Goal: Book appointment/travel/reservation

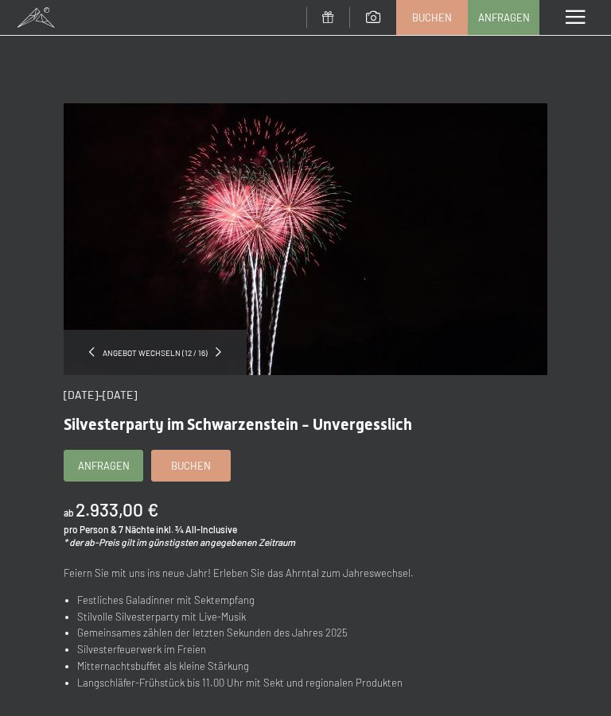
click at [584, 14] on span at bounding box center [574, 17] width 19 height 14
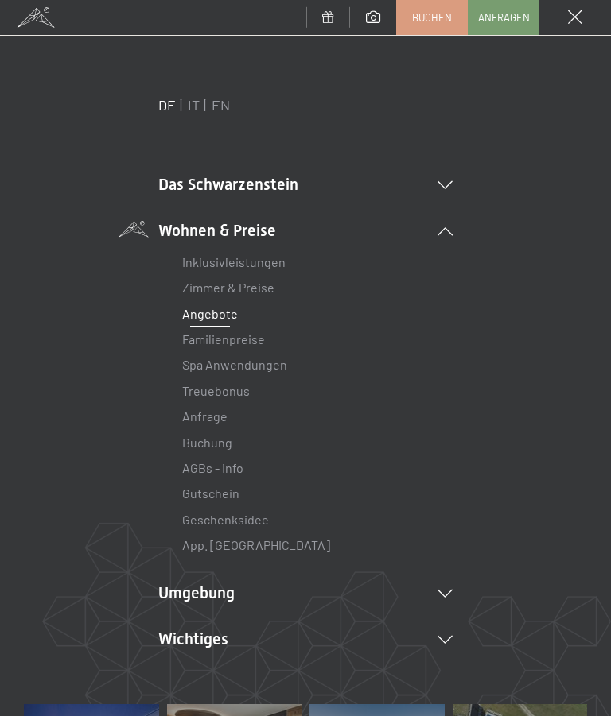
click at [271, 281] on link "Zimmer & Preise" at bounding box center [228, 287] width 92 height 15
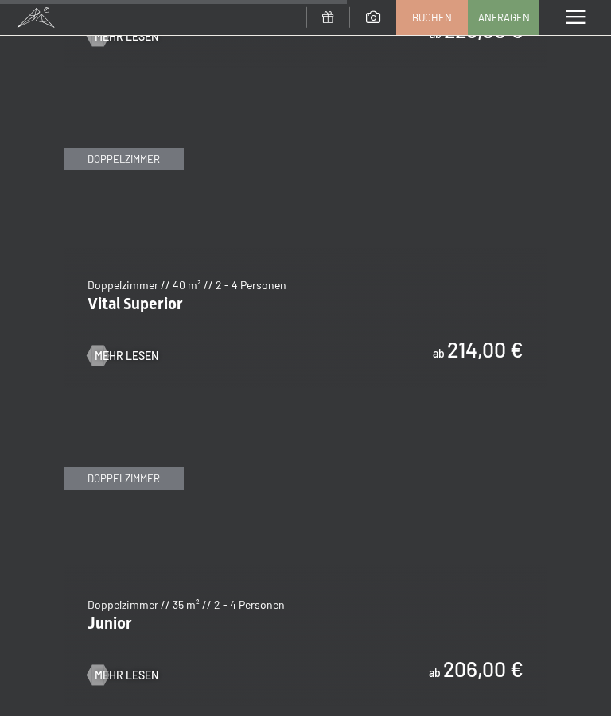
scroll to position [3388, 0]
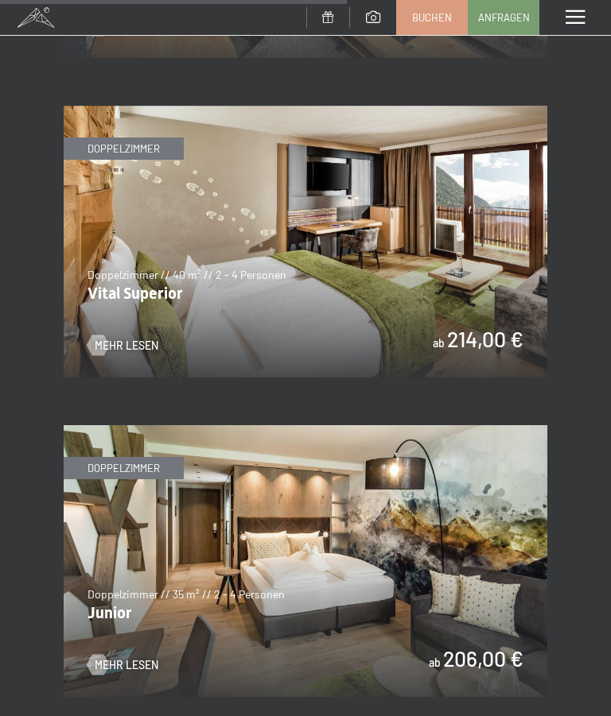
click at [477, 205] on img at bounding box center [305, 242] width 483 height 272
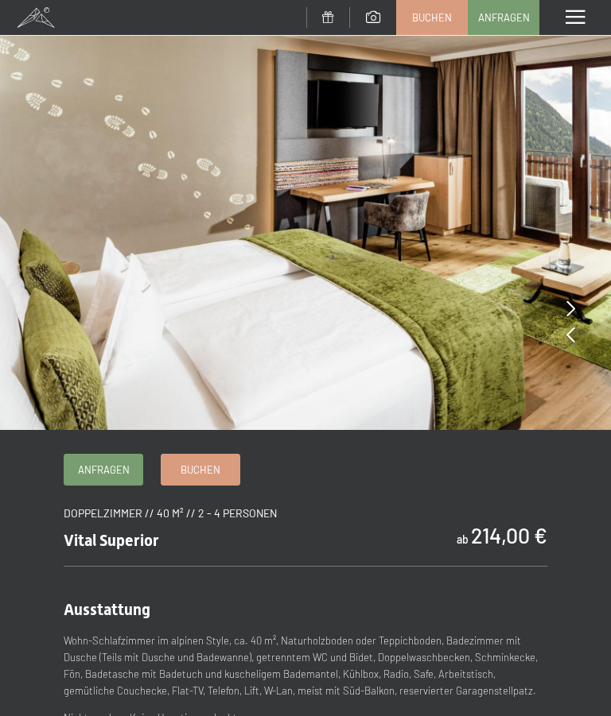
click at [574, 305] on icon at bounding box center [570, 309] width 9 height 16
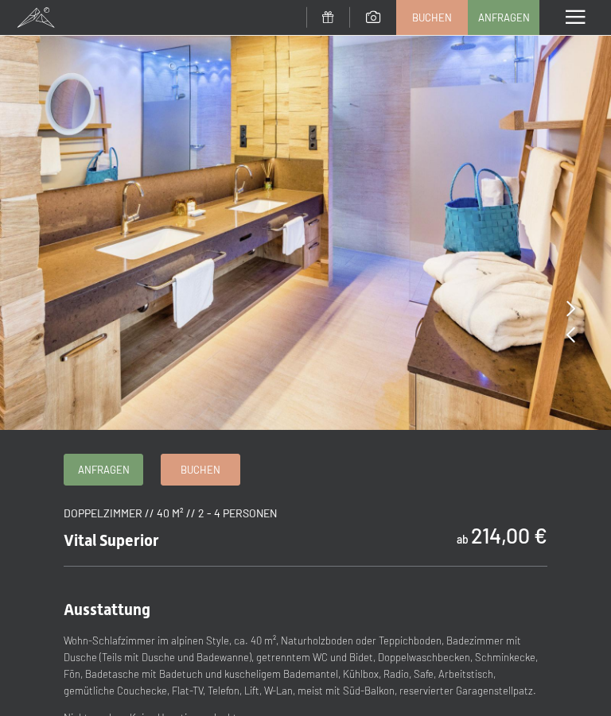
click at [564, 299] on img at bounding box center [305, 215] width 611 height 430
click at [569, 299] on div at bounding box center [570, 309] width 9 height 22
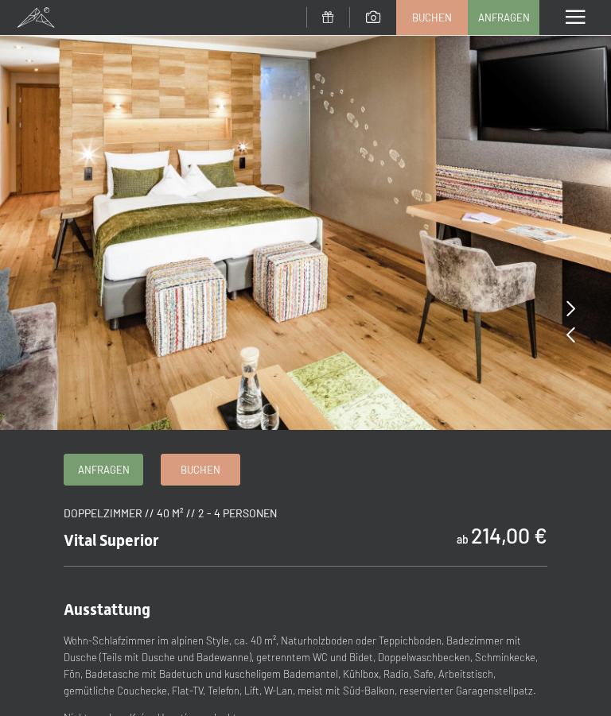
click at [576, 301] on img at bounding box center [305, 215] width 611 height 430
click at [573, 306] on icon at bounding box center [570, 309] width 9 height 16
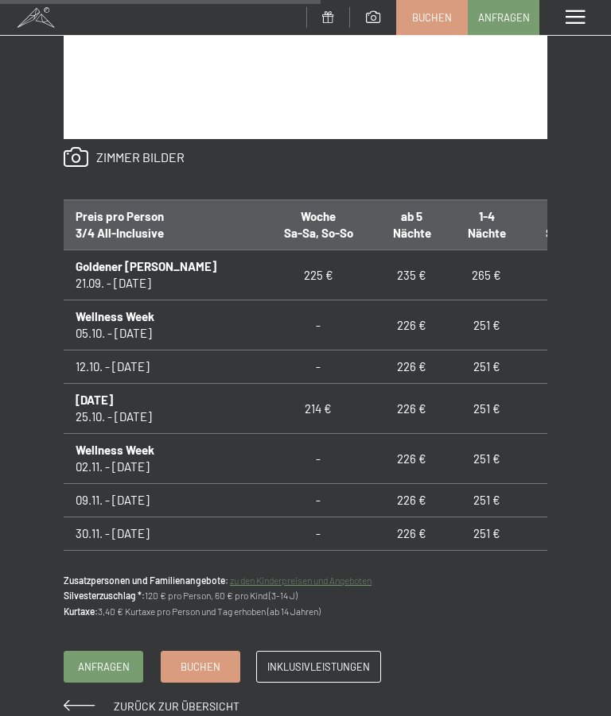
scroll to position [1078, 0]
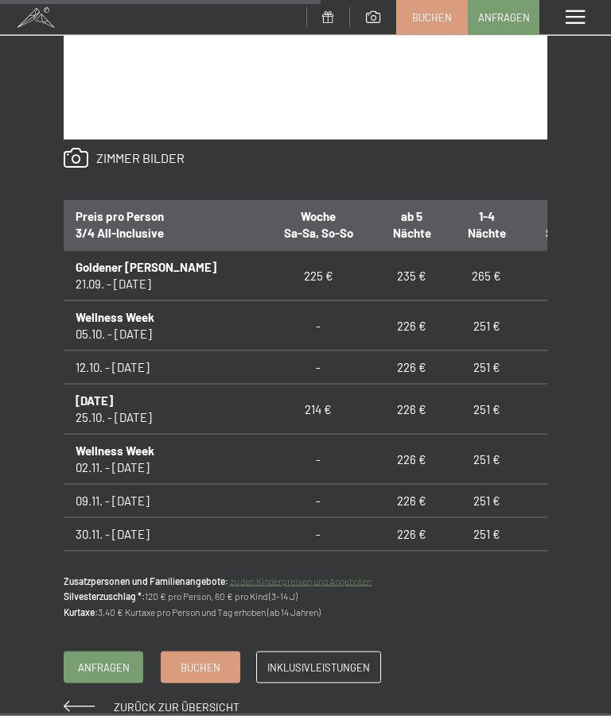
click at [603, 173] on div "Anfragen Buchen Doppelzimmer // 40 m² // 2 - 4 Personen Vital Superior ab 214,0…" at bounding box center [305, 64] width 611 height 1302
click at [601, 297] on div "Anfragen Buchen Doppelzimmer // 40 m² // 2 - 4 Personen Vital Superior ab 214,0…" at bounding box center [305, 64] width 611 height 1302
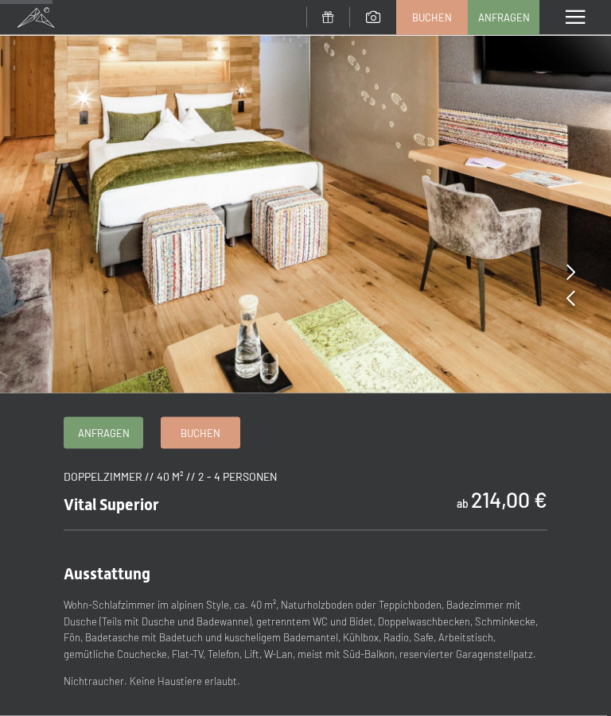
scroll to position [0, 0]
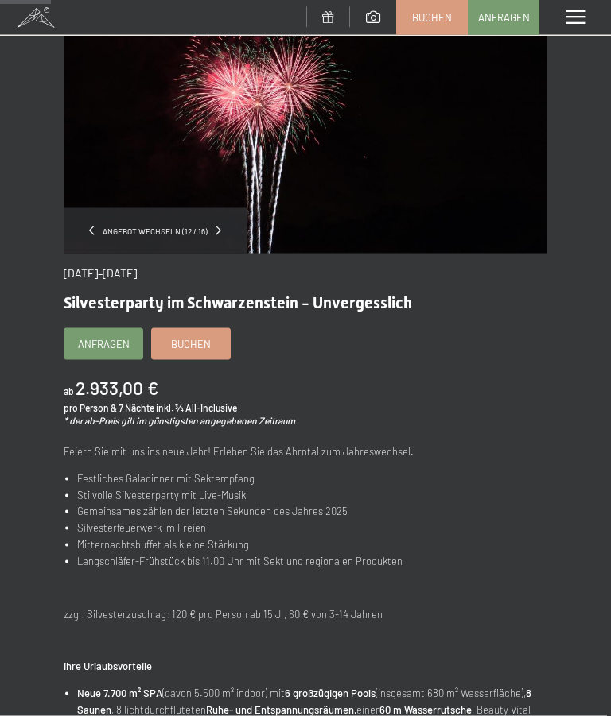
scroll to position [123, 0]
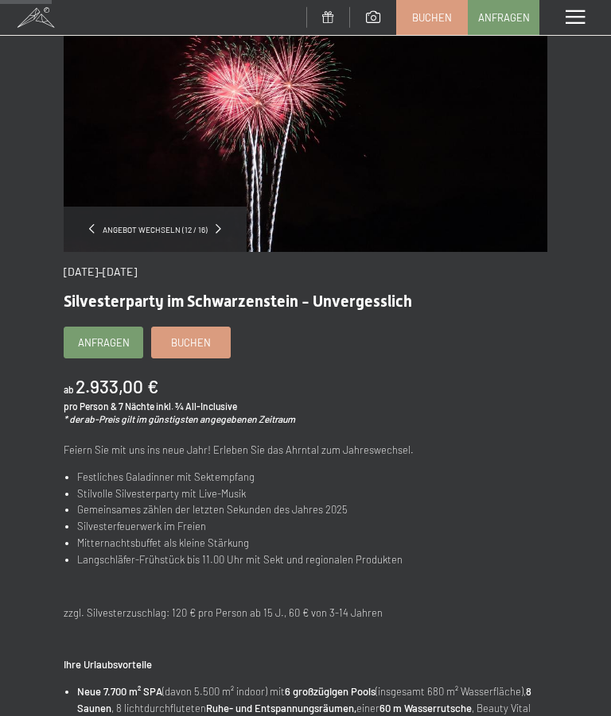
click at [567, 401] on div "Angebot wechseln (12 / 16) 26.12.2025–02.01.2026 Silvesterparty im Schwarzenste…" at bounding box center [305, 641] width 611 height 1323
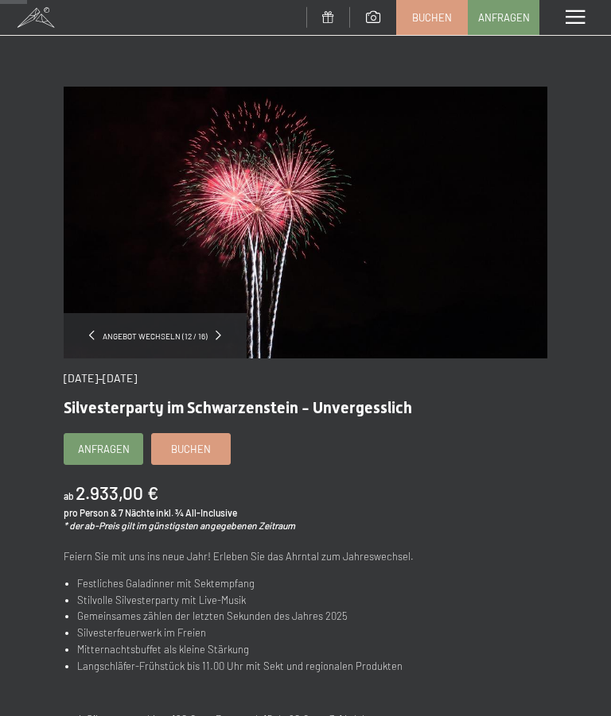
scroll to position [0, 0]
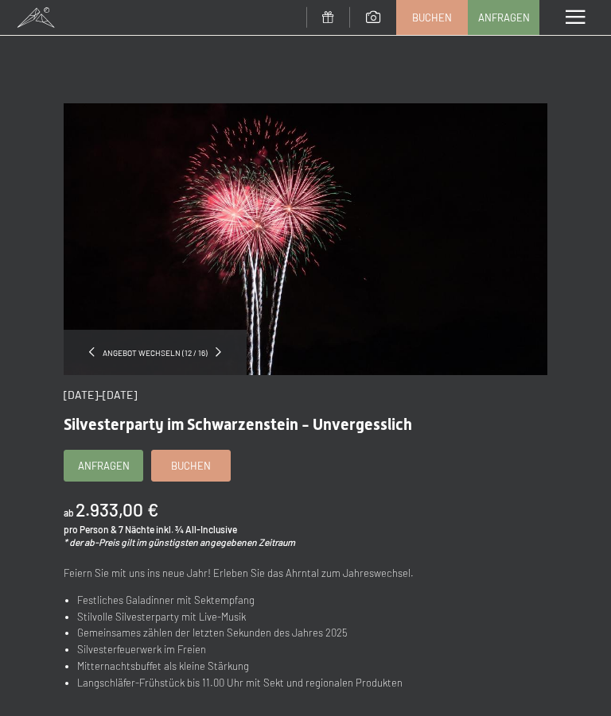
click at [192, 352] on span "Angebot wechseln (12 / 16)" at bounding box center [155, 352] width 121 height 11
click at [227, 350] on div "Angebot wechseln (12 / 16)" at bounding box center [155, 352] width 183 height 45
click at [219, 348] on span at bounding box center [218, 352] width 6 height 10
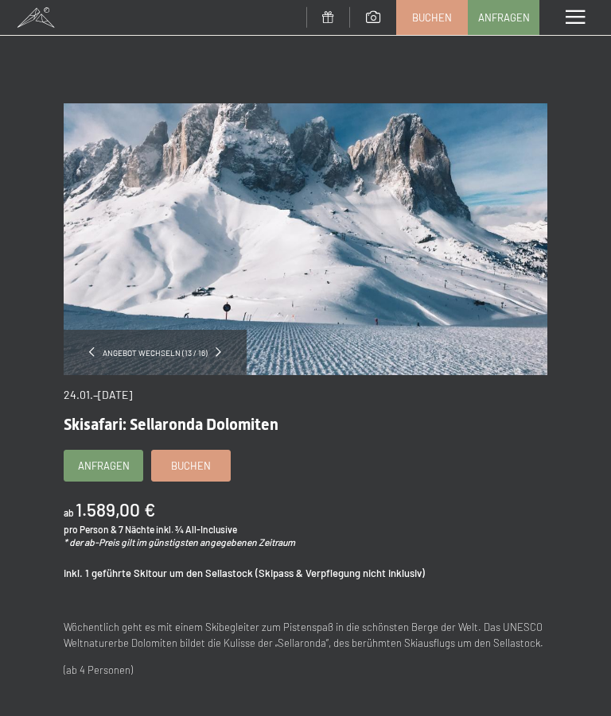
click at [209, 330] on img at bounding box center [305, 239] width 483 height 272
click at [218, 355] on span at bounding box center [218, 352] width 6 height 10
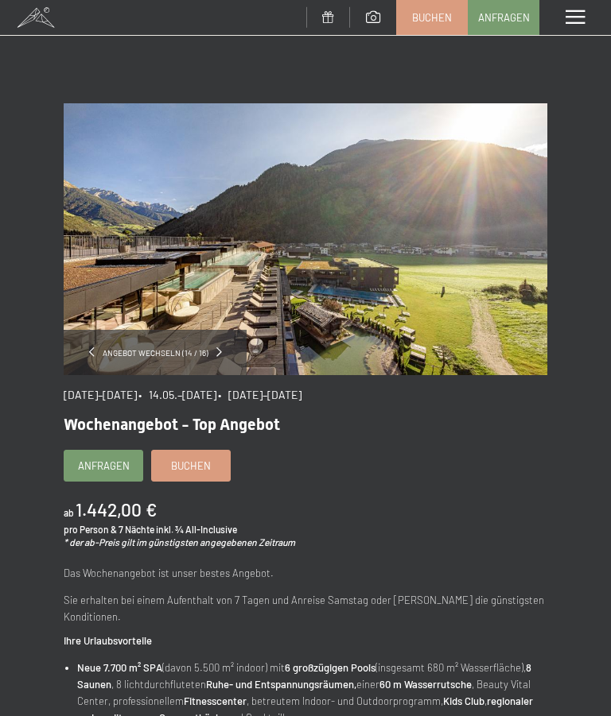
click at [219, 347] on span at bounding box center [219, 352] width 6 height 10
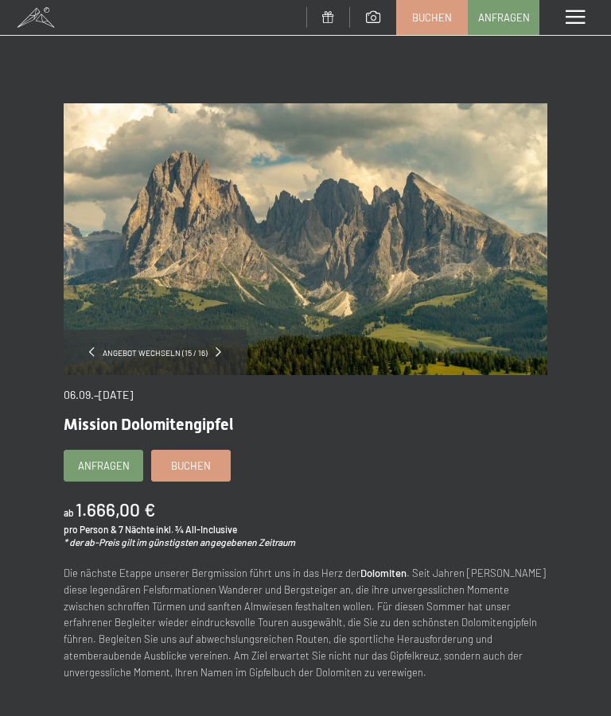
click at [217, 351] on span at bounding box center [218, 352] width 6 height 10
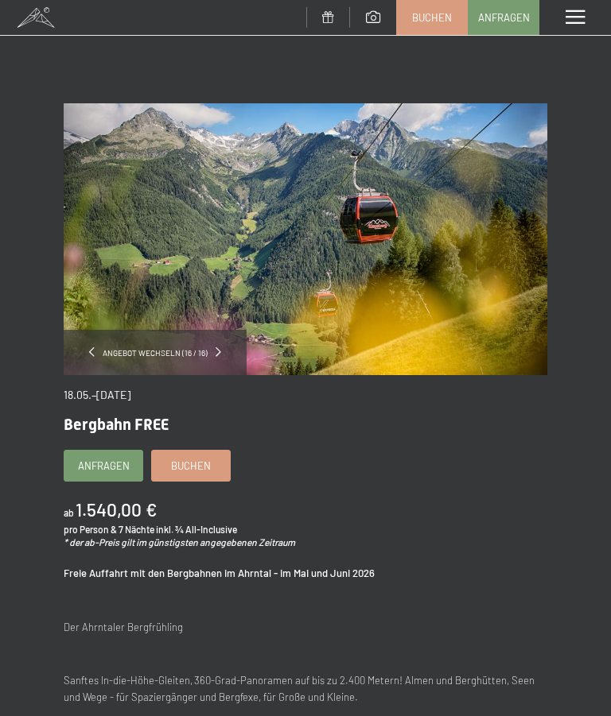
click at [223, 348] on div "Angebot wechseln (16 / 16)" at bounding box center [155, 352] width 183 height 45
click at [216, 349] on div "Angebot wechseln (16 / 16)" at bounding box center [155, 352] width 183 height 45
click at [213, 357] on span "Angebot wechseln (16 / 16)" at bounding box center [155, 352] width 121 height 11
click at [219, 353] on span at bounding box center [218, 352] width 6 height 10
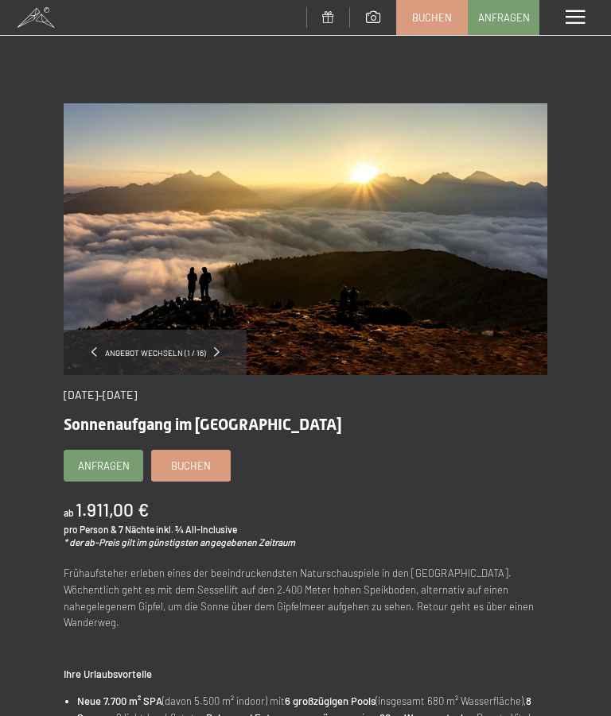
click at [213, 357] on div "Angebot wechseln (1 / 16)" at bounding box center [155, 352] width 183 height 45
click at [215, 355] on span at bounding box center [217, 352] width 6 height 10
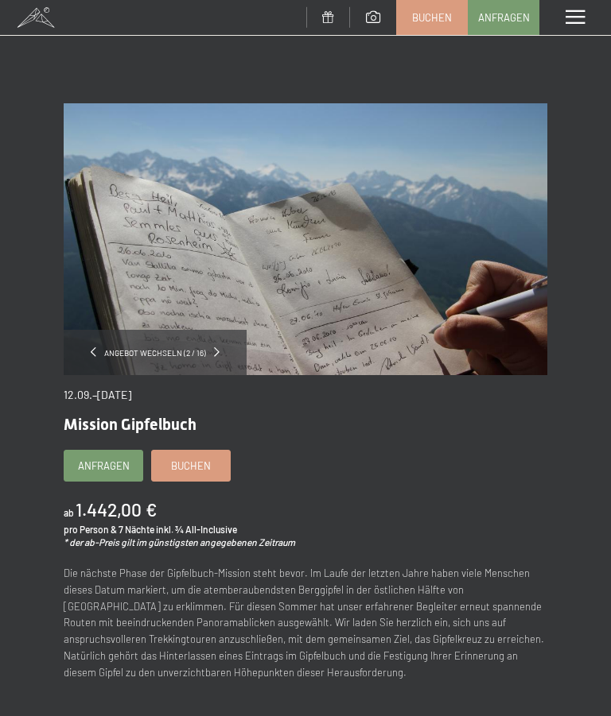
click at [208, 354] on span "Angebot wechseln (2 / 16)" at bounding box center [155, 352] width 118 height 11
click at [215, 358] on link at bounding box center [217, 353] width 6 height 14
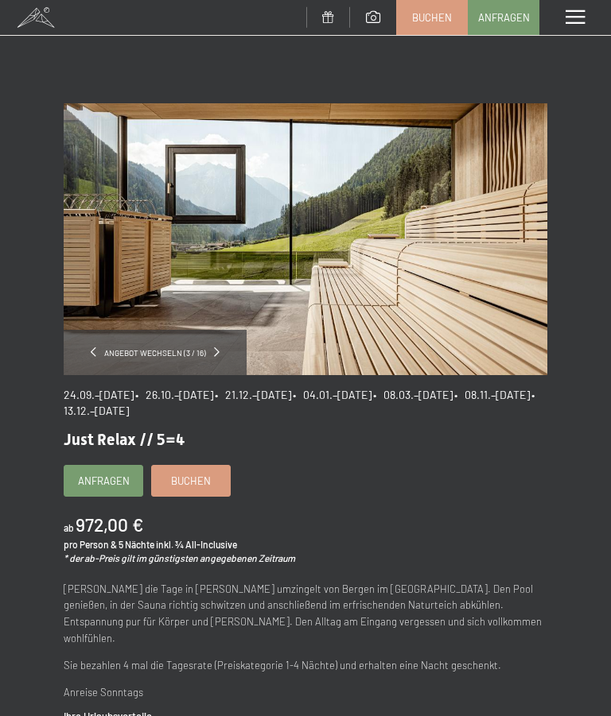
scroll to position [17, 0]
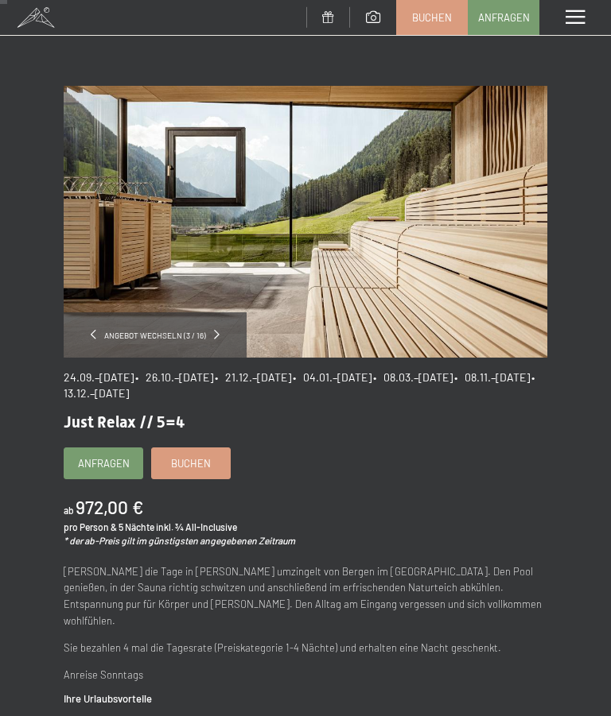
click at [223, 328] on div "Angebot wechseln (3 / 16)" at bounding box center [155, 334] width 183 height 45
click at [222, 332] on div "Angebot wechseln (3 / 16)" at bounding box center [155, 334] width 183 height 45
click at [227, 330] on div "Angebot wechseln (3 / 16)" at bounding box center [155, 334] width 183 height 45
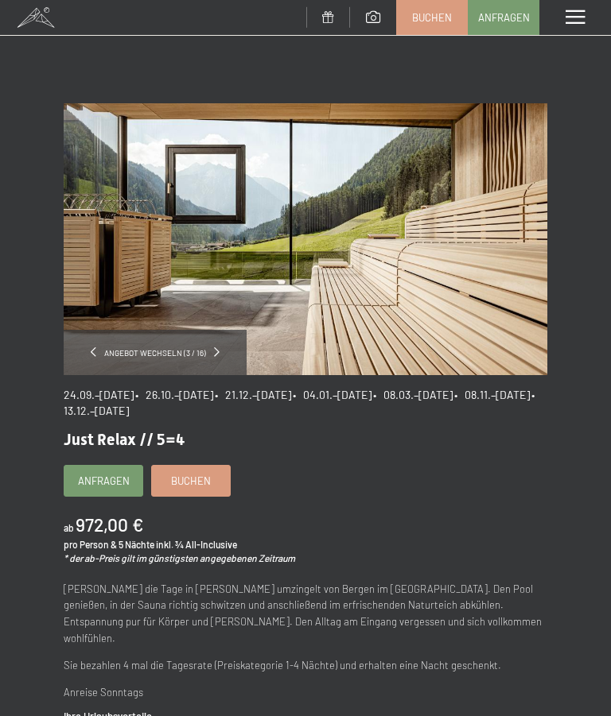
click at [218, 350] on span at bounding box center [217, 352] width 6 height 10
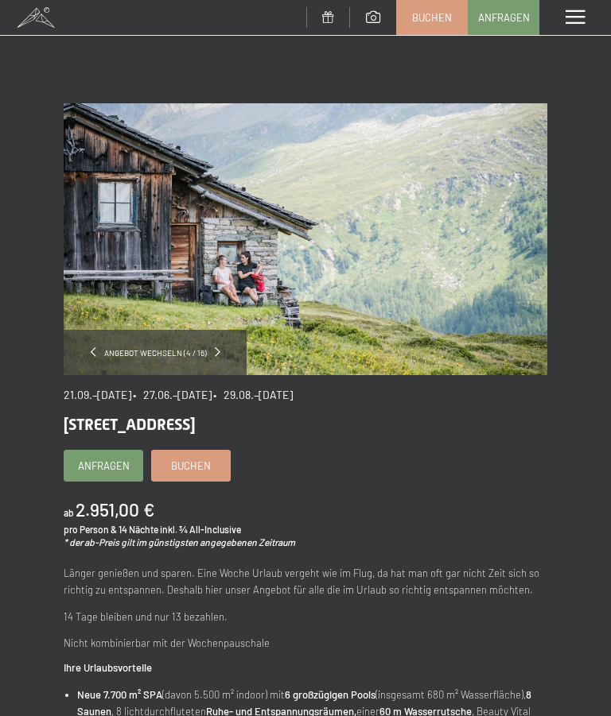
click at [217, 343] on div "Angebot wechseln (4 / 16)" at bounding box center [155, 352] width 183 height 45
click at [227, 351] on div "Angebot wechseln (4 / 16)" at bounding box center [155, 352] width 183 height 45
click at [216, 359] on link at bounding box center [218, 353] width 6 height 14
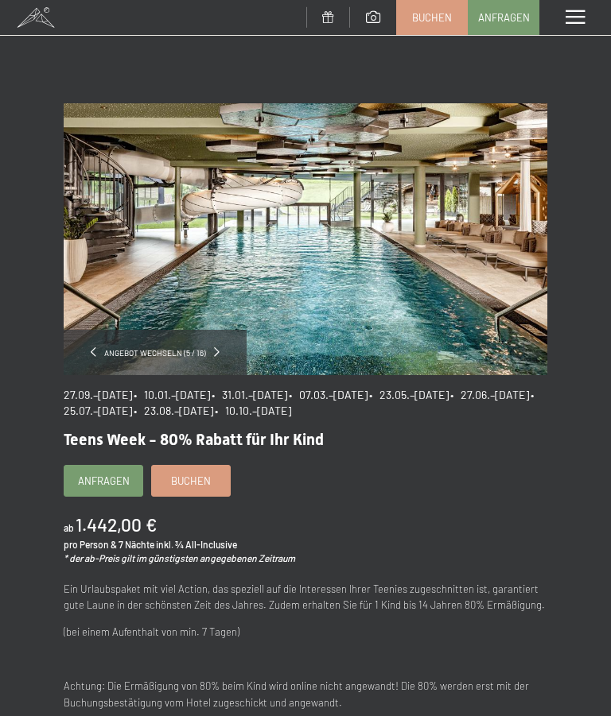
click at [222, 351] on div "Angebot wechseln (5 / 16)" at bounding box center [155, 352] width 183 height 45
click at [223, 351] on div "Angebot wechseln (5 / 16)" at bounding box center [155, 352] width 183 height 45
click at [217, 350] on span at bounding box center [217, 352] width 6 height 10
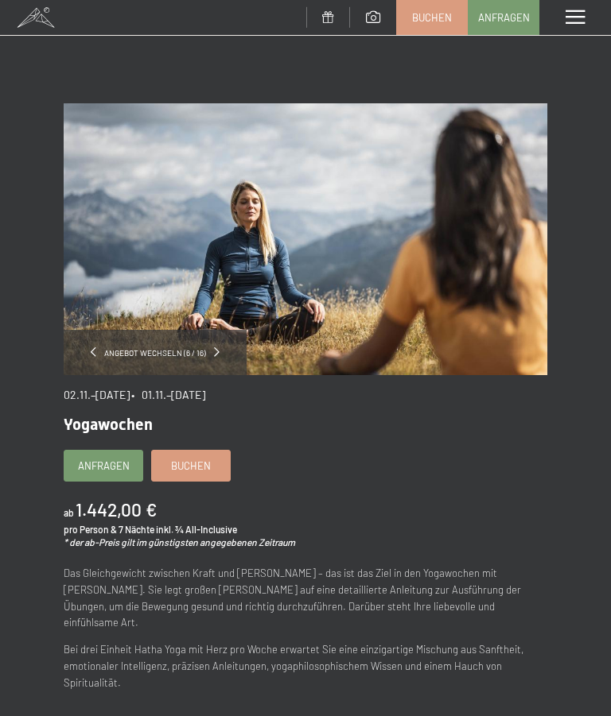
click at [223, 351] on div "Angebot wechseln (6 / 16)" at bounding box center [155, 352] width 183 height 45
click at [217, 351] on span at bounding box center [217, 352] width 6 height 10
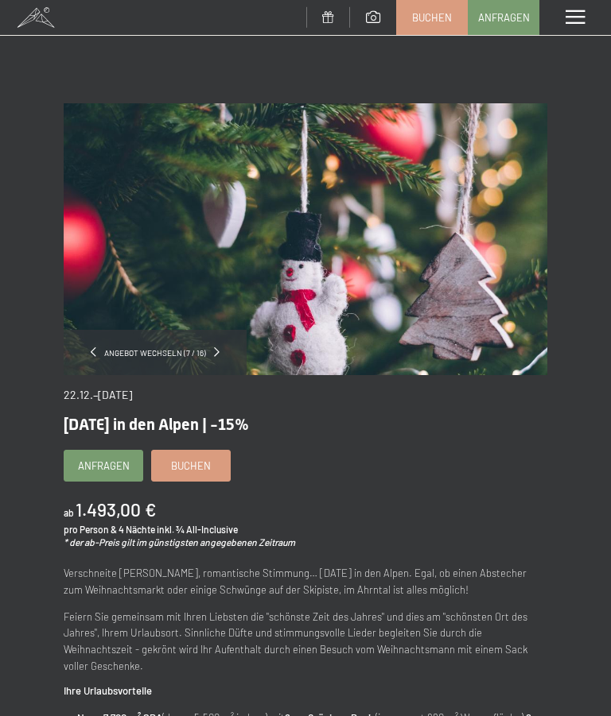
click at [215, 349] on div "Angebot wechseln (7 / 16)" at bounding box center [155, 352] width 183 height 45
click at [216, 356] on span at bounding box center [217, 352] width 6 height 10
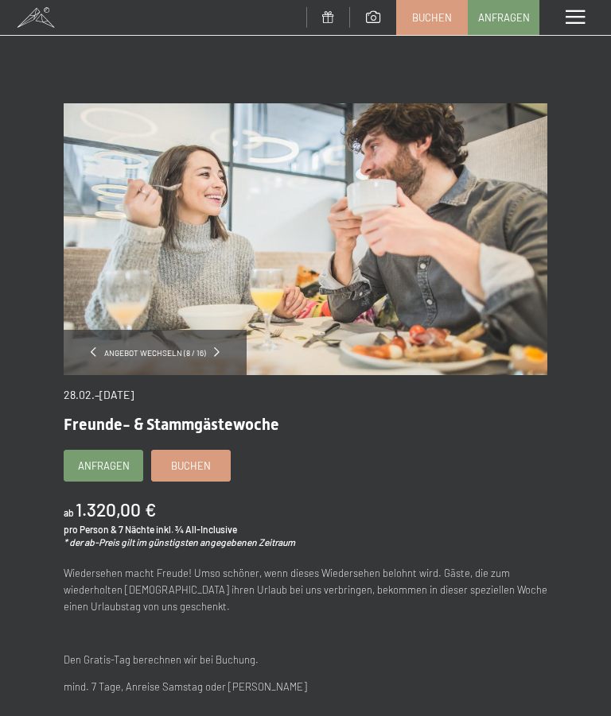
click at [221, 347] on div "Angebot wechseln (8 / 16)" at bounding box center [155, 352] width 183 height 45
click at [229, 357] on div "Angebot wechseln (8 / 16)" at bounding box center [155, 352] width 183 height 45
click at [217, 354] on span at bounding box center [217, 352] width 6 height 10
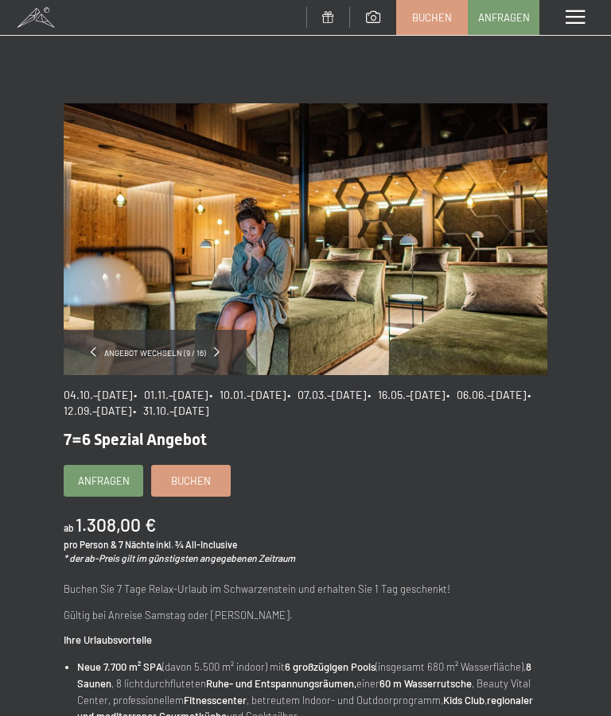
click at [217, 347] on span at bounding box center [217, 352] width 6 height 10
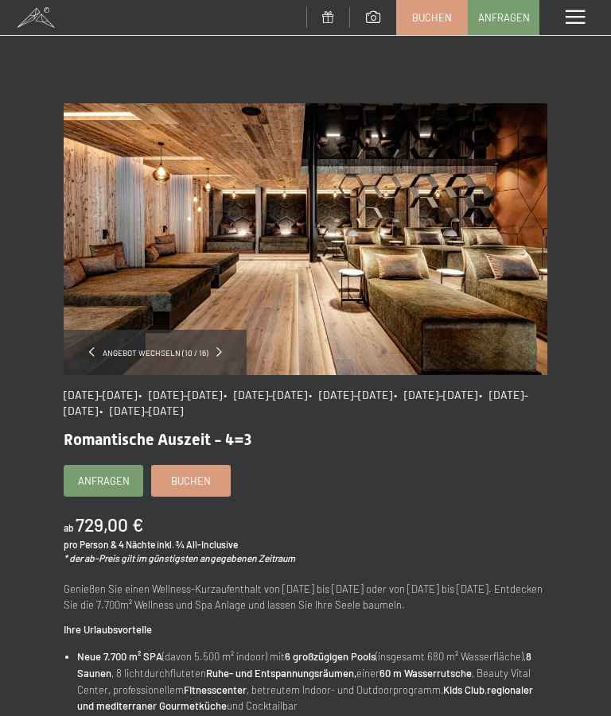
click at [219, 358] on link at bounding box center [219, 353] width 6 height 14
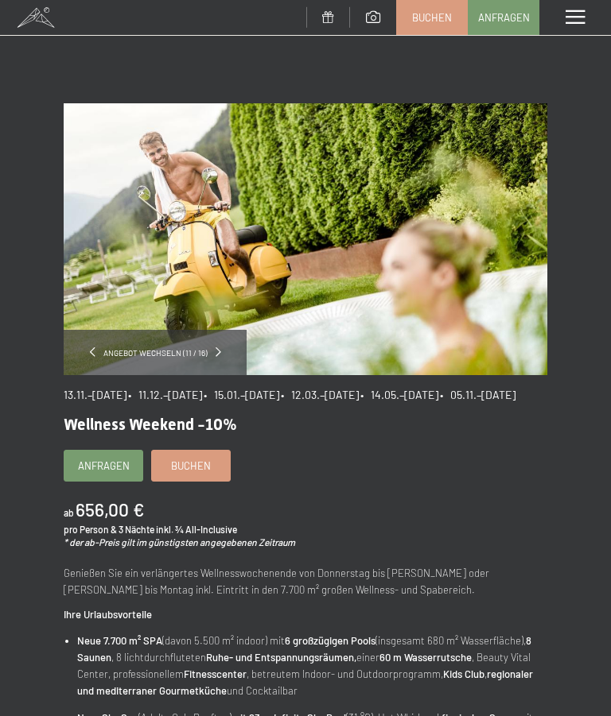
click at [230, 352] on div "Angebot wechseln (11 / 16)" at bounding box center [155, 352] width 183 height 45
click at [215, 359] on div "Angebot wechseln (11 / 16)" at bounding box center [155, 352] width 183 height 45
click at [225, 349] on div "Angebot wechseln (11 / 16)" at bounding box center [155, 352] width 183 height 45
click at [218, 355] on span at bounding box center [218, 352] width 6 height 10
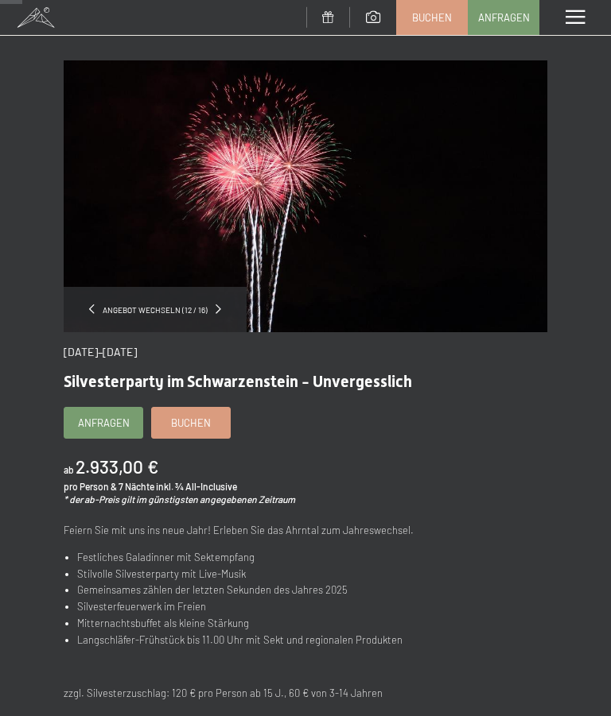
scroll to position [52, 0]
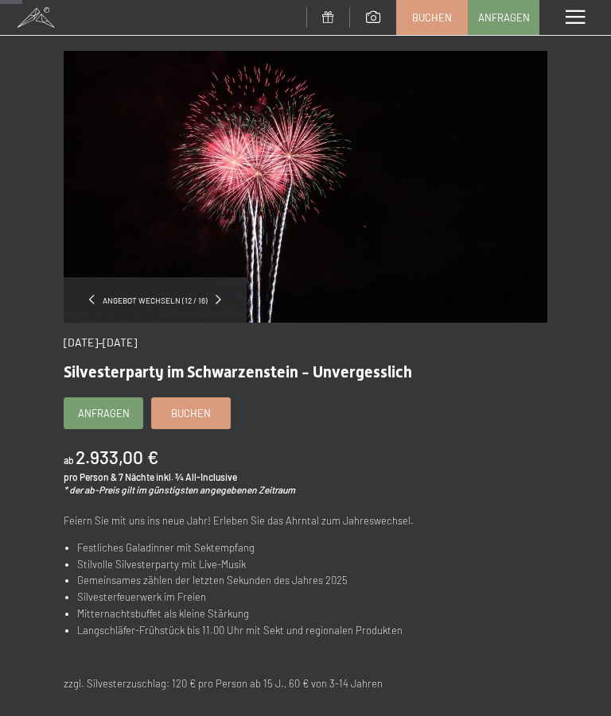
click at [101, 410] on span "Anfragen" at bounding box center [104, 413] width 52 height 14
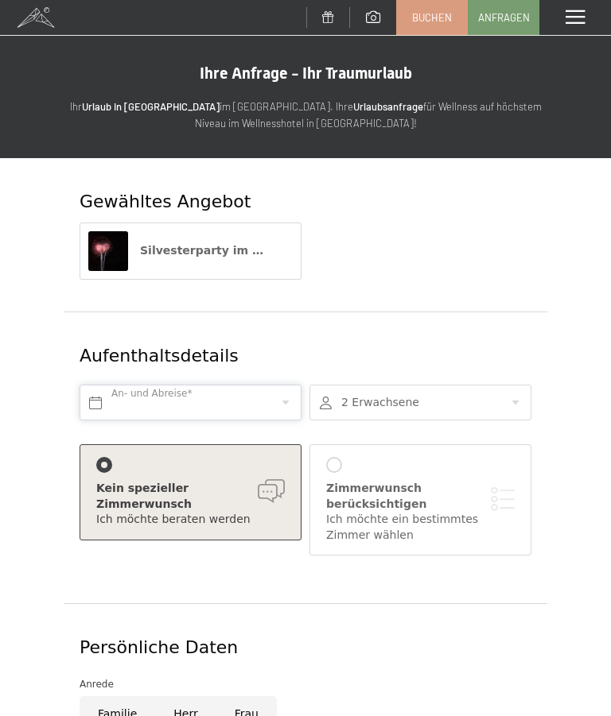
click at [215, 396] on input "text" at bounding box center [191, 403] width 222 height 36
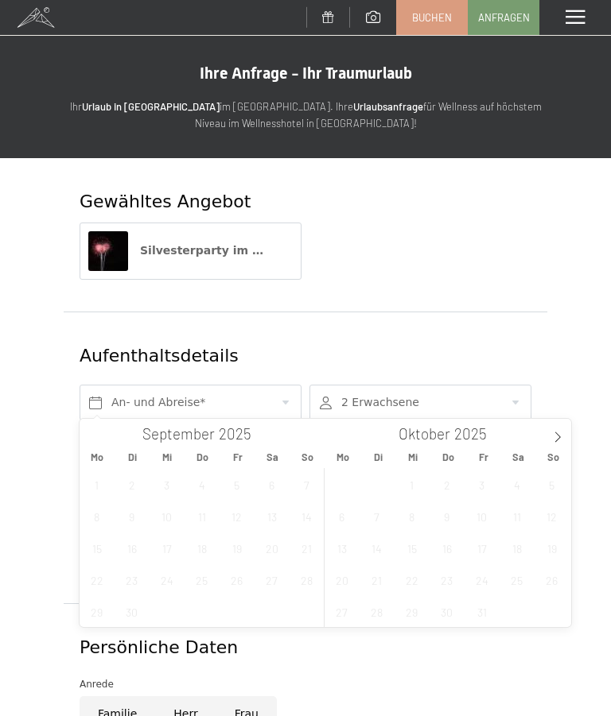
click at [560, 434] on icon at bounding box center [557, 437] width 11 height 11
click at [555, 431] on span at bounding box center [557, 432] width 27 height 27
click at [559, 584] on span "28" at bounding box center [551, 580] width 31 height 31
type input "So. 28.12.2025"
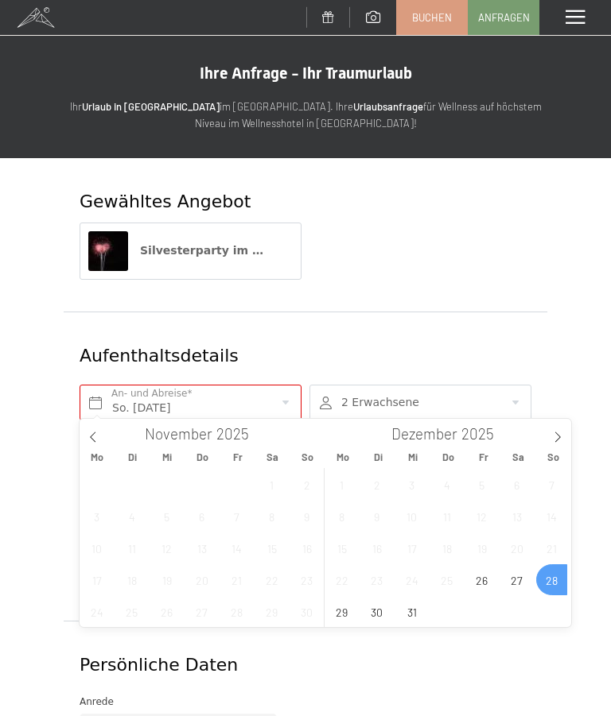
click at [563, 435] on span at bounding box center [557, 432] width 27 height 27
type input "2026"
click at [242, 574] on span "26" at bounding box center [236, 580] width 31 height 31
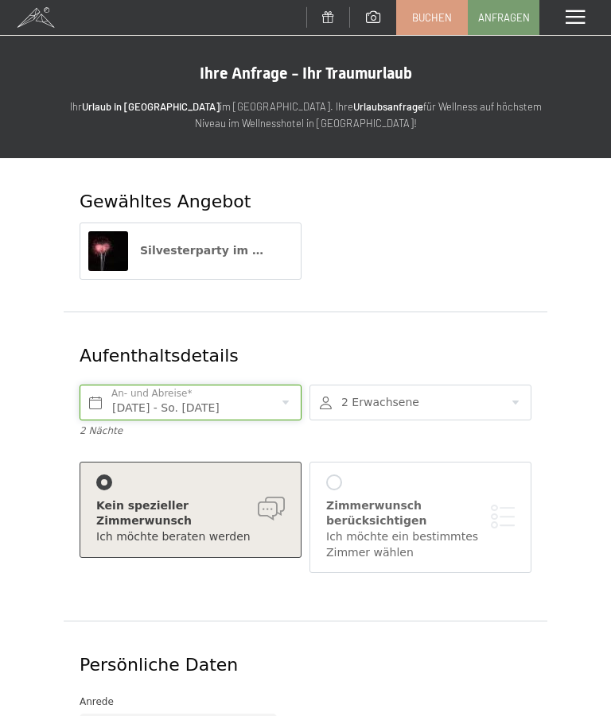
click at [282, 398] on input "Fr. 26.12.2025 - So. 28.12.2025" at bounding box center [191, 403] width 222 height 36
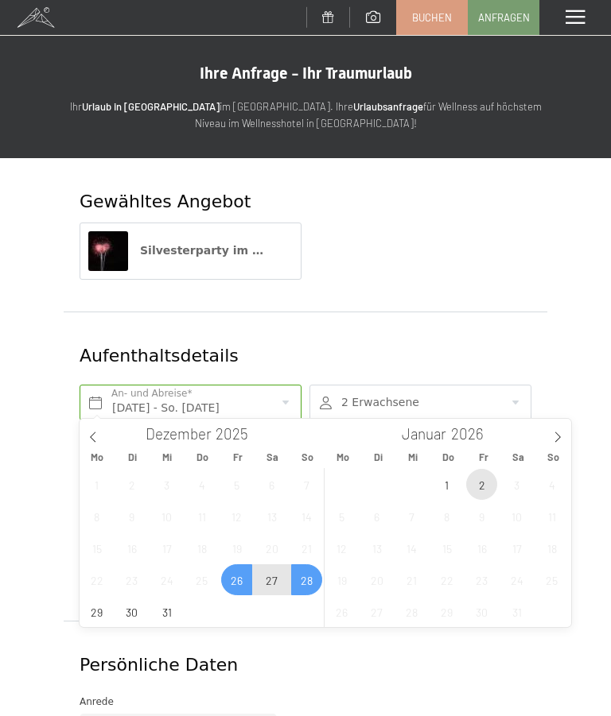
click at [486, 489] on span "2" at bounding box center [481, 484] width 31 height 31
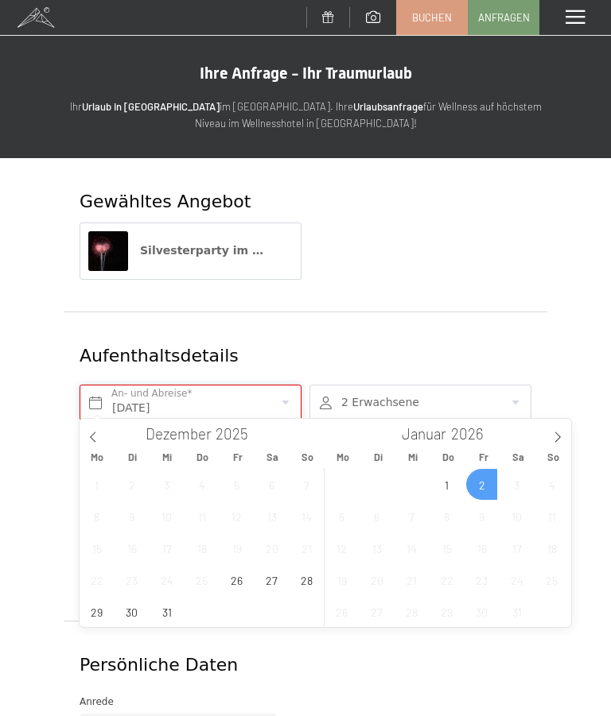
click at [286, 392] on input "Fr. 02.01.2026" at bounding box center [191, 403] width 222 height 36
click at [278, 394] on input "Fr. 02.01.2026" at bounding box center [191, 403] width 222 height 36
click at [208, 389] on input "Fr. 02.01.2026" at bounding box center [191, 403] width 222 height 36
click at [239, 580] on span "26" at bounding box center [236, 580] width 31 height 31
type input "Fr. 26.12.2025 - Fr. 02.01.2026"
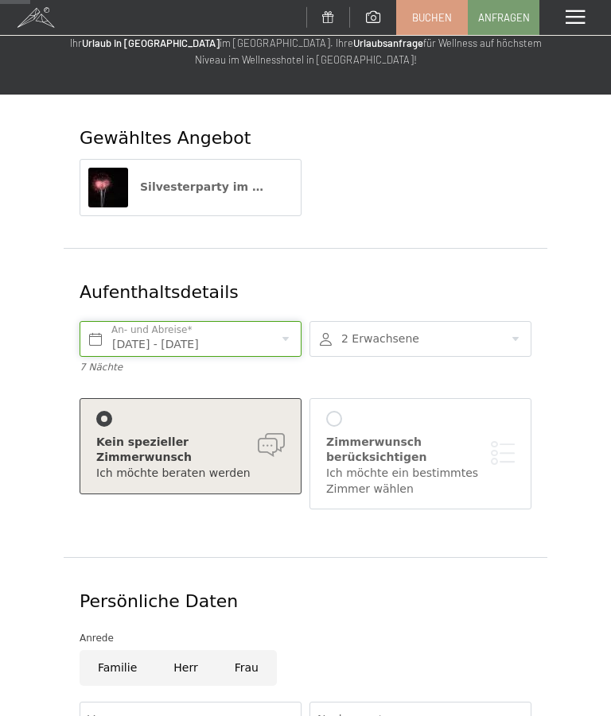
scroll to position [63, 0]
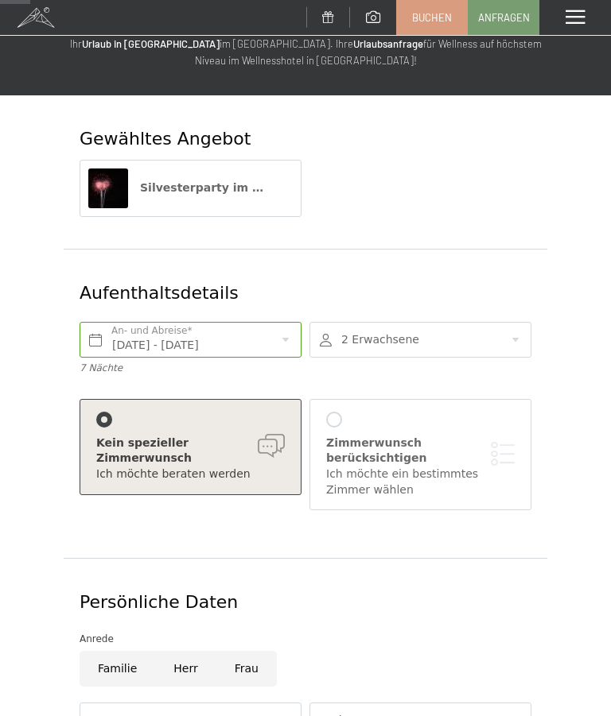
click at [347, 413] on div "Zimmerwunsch berücksichtigen Ich möchte ein bestimmtes Zimmer wählen" at bounding box center [420, 455] width 188 height 86
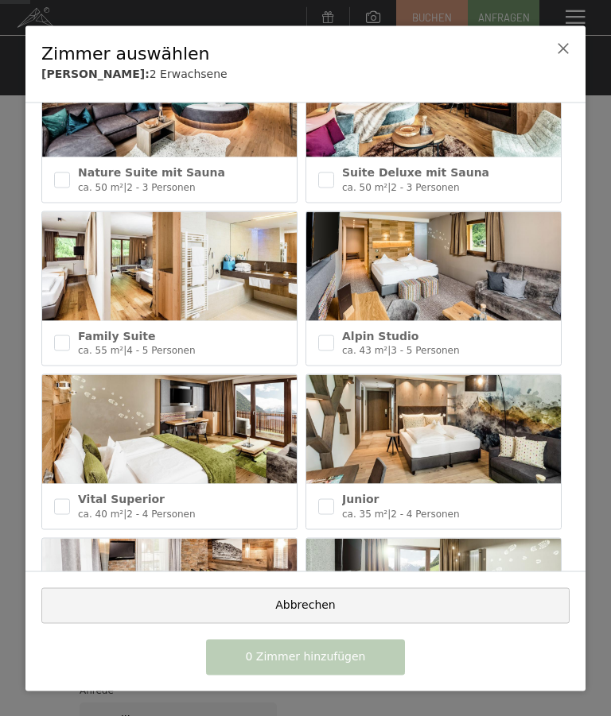
scroll to position [405, 0]
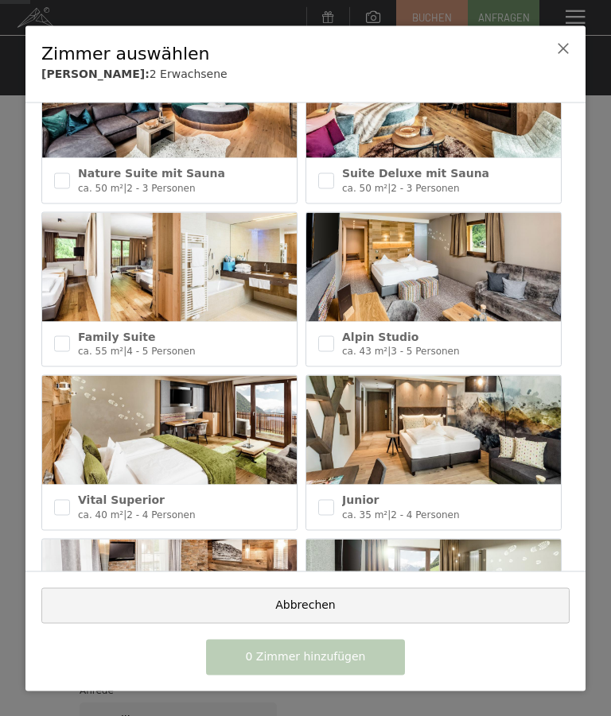
click at [74, 496] on div "Vital Superior ca. 40 m² | 2 - 4 Personen" at bounding box center [169, 507] width 254 height 45
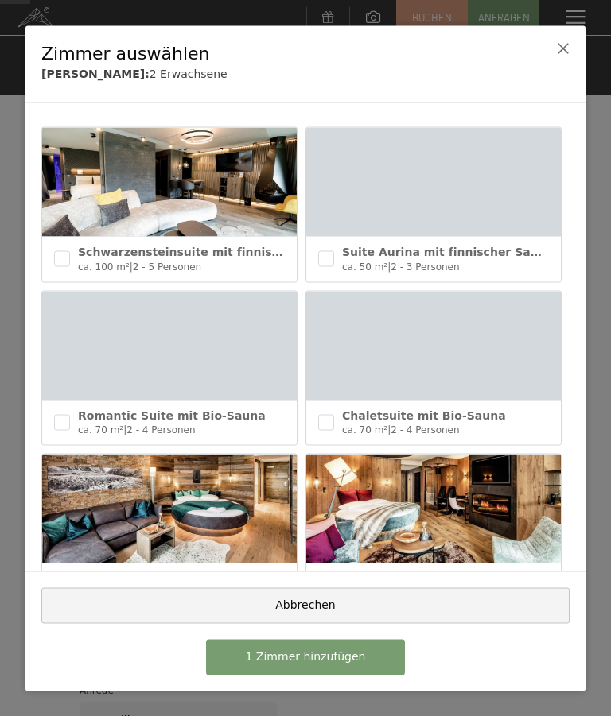
scroll to position [0, 0]
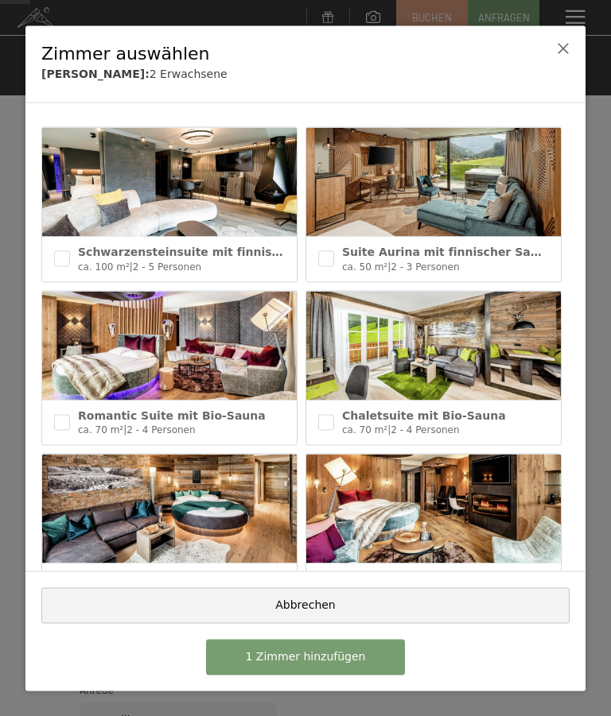
click at [566, 45] on icon at bounding box center [563, 47] width 13 height 13
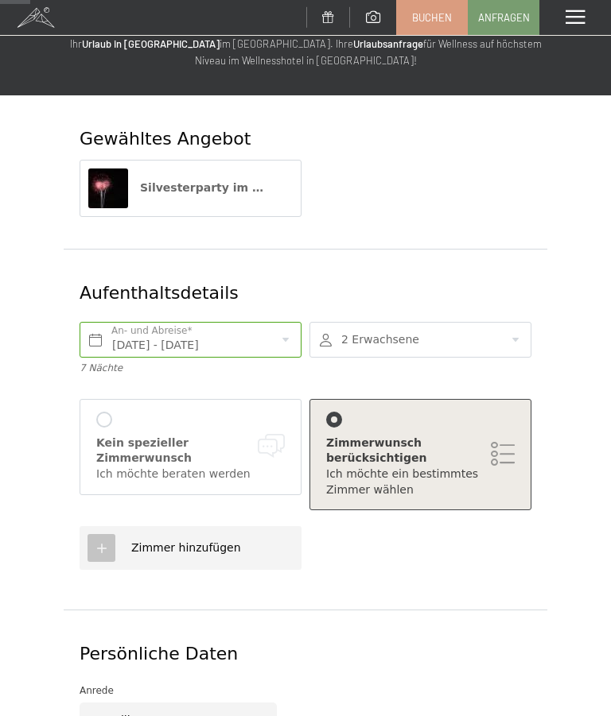
scroll to position [48, 0]
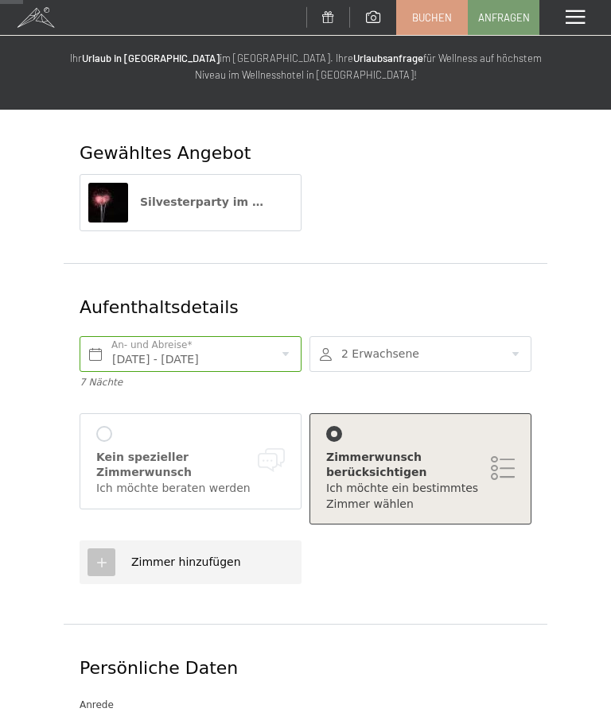
click at [138, 562] on span "Zimmer hinzufügen" at bounding box center [186, 562] width 110 height 13
checkbox input "false"
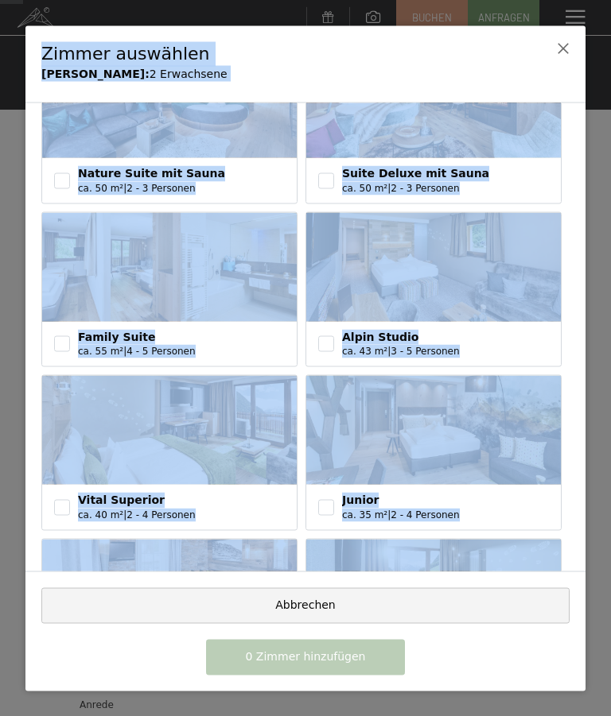
scroll to position [405, 0]
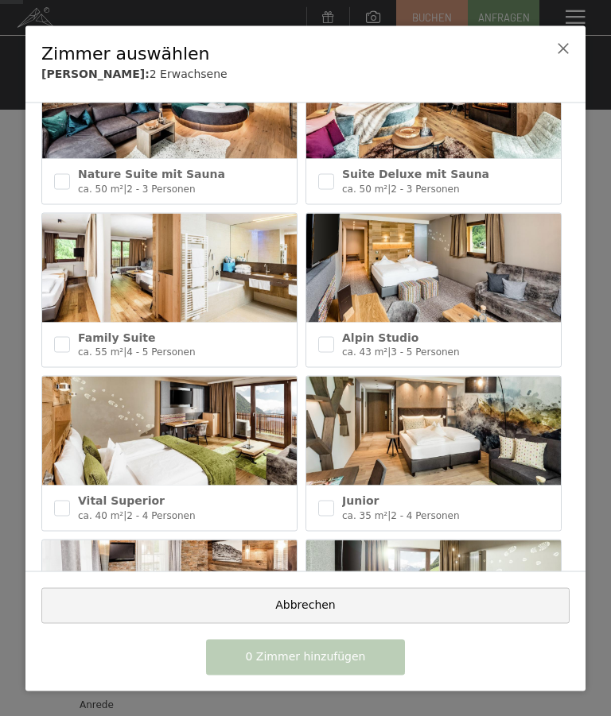
click at [597, 246] on div at bounding box center [305, 358] width 611 height 716
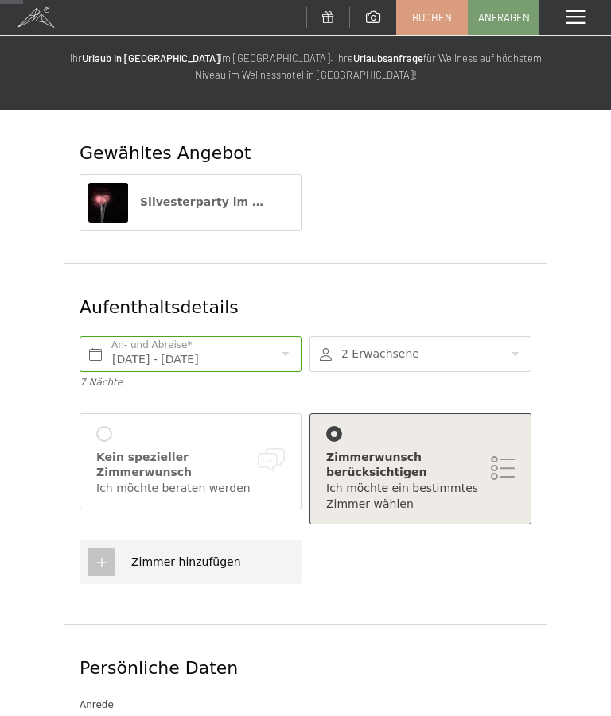
click at [222, 556] on span "Zimmer hinzufügen" at bounding box center [186, 562] width 110 height 13
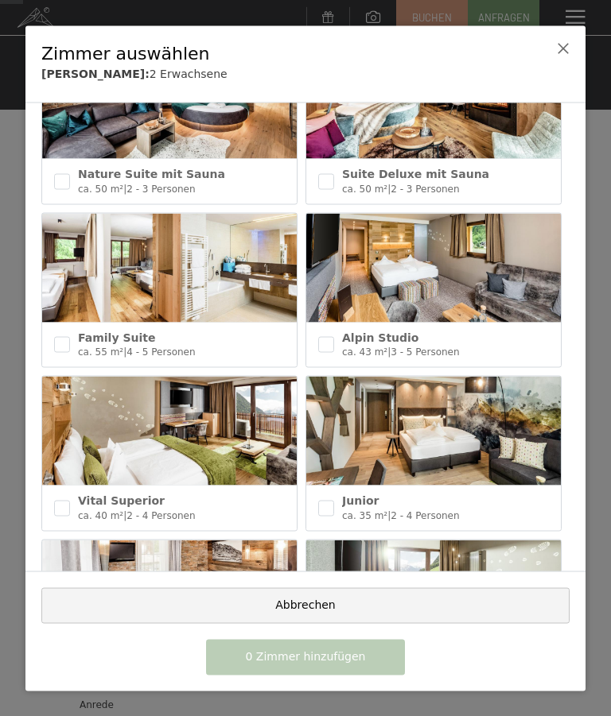
click at [328, 341] on input "checkbox" at bounding box center [326, 345] width 16 height 16
checkbox input "true"
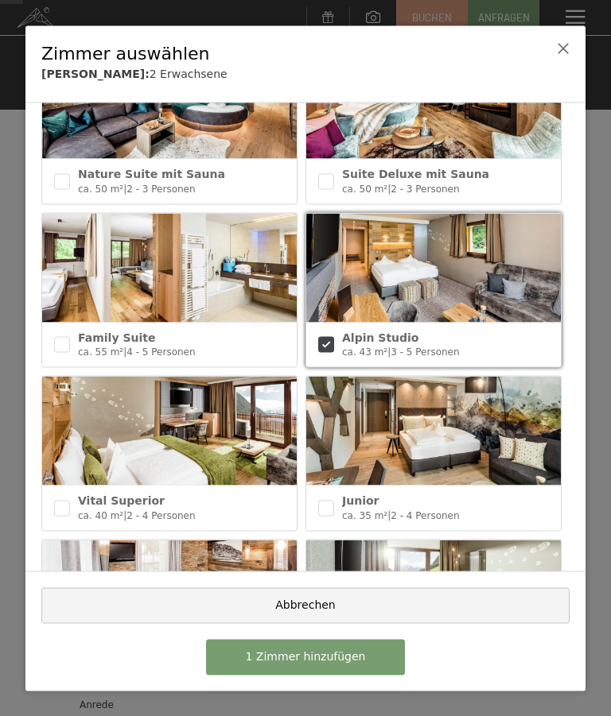
click at [360, 675] on button "1 Zimmer hinzufügen" at bounding box center [305, 657] width 199 height 36
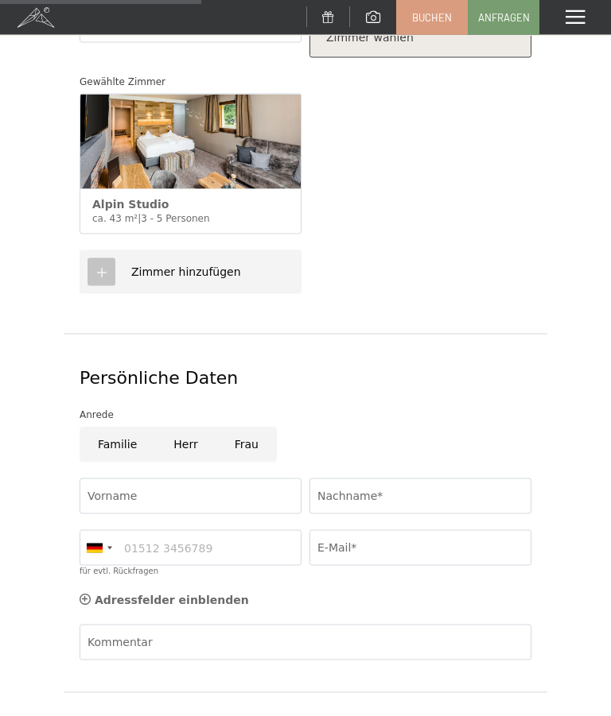
scroll to position [516, 0]
click at [250, 444] on input "Frau" at bounding box center [246, 444] width 60 height 36
radio input "true"
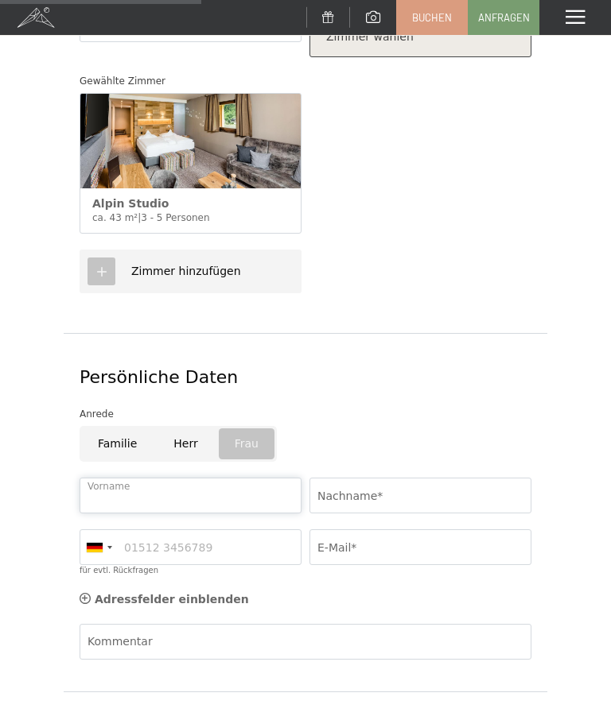
click at [204, 493] on input "Vorname" at bounding box center [191, 496] width 222 height 36
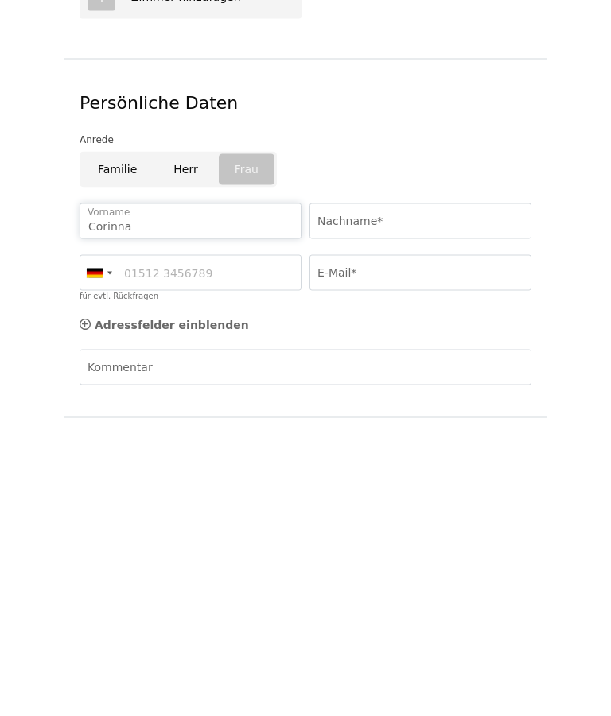
type input "Corinna"
click at [438, 479] on input "Nachname*" at bounding box center [420, 497] width 222 height 36
type input "Benning"
click at [263, 530] on input "für evtl. Rückfragen" at bounding box center [191, 548] width 222 height 36
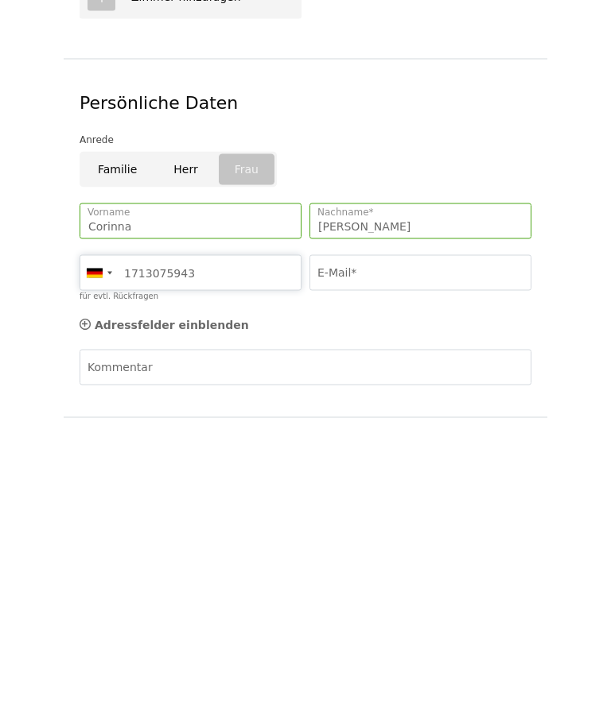
type input "1713075943"
click at [462, 530] on input "E-Mail*" at bounding box center [420, 548] width 222 height 36
type input "corinna.benning@t-online.de"
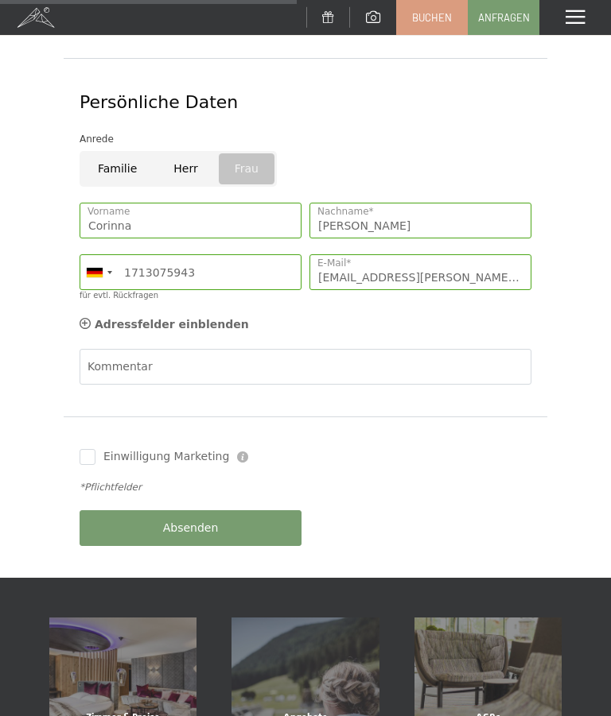
click at [234, 523] on button "Absenden" at bounding box center [191, 528] width 222 height 36
